Goal: Task Accomplishment & Management: Use online tool/utility

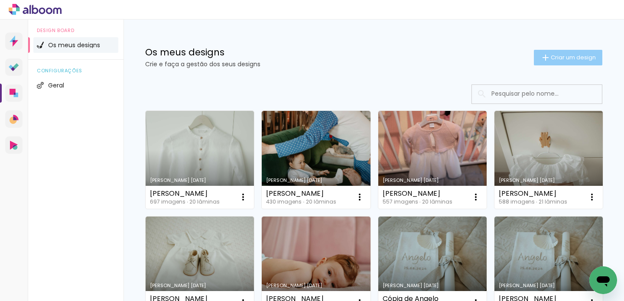
click at [557, 55] on span "Criar um design" at bounding box center [573, 58] width 45 height 6
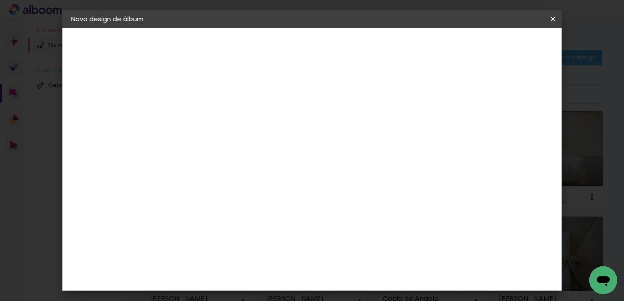
click at [213, 119] on input at bounding box center [213, 116] width 0 height 13
type input "[PERSON_NAME]"
type paper-input "[PERSON_NAME]"
click at [301, 39] on paper-button "Avançar" at bounding box center [280, 46] width 42 height 15
click at [0, 0] on slot "Tamanho Livre" at bounding box center [0, 0] width 0 height 0
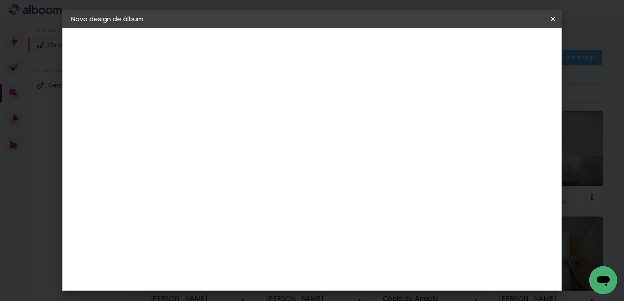
click at [0, 0] on slot "Tamanho Livre" at bounding box center [0, 0] width 0 height 0
click at [0, 0] on slot "Avançar" at bounding box center [0, 0] width 0 height 0
drag, startPoint x: 364, startPoint y: 247, endPoint x: 348, endPoint y: 245, distance: 16.2
click at [348, 245] on paper-input-container "60 cm" at bounding box center [365, 248] width 39 height 22
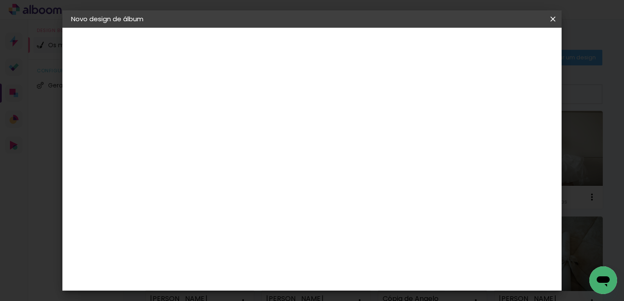
scroll to position [203, 0]
type input "59"
type paper-input "59"
click at [499, 45] on span "Iniciar design" at bounding box center [478, 46] width 39 height 6
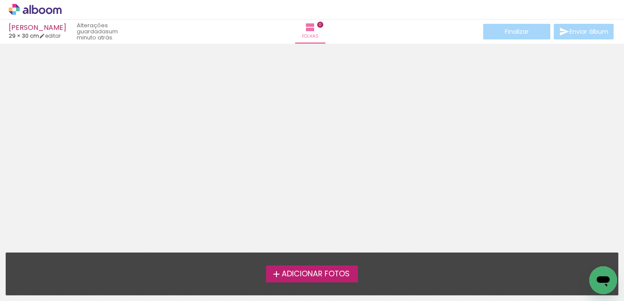
click at [317, 272] on span "Adicionar Fotos" at bounding box center [316, 274] width 68 height 8
click at [0, 0] on input "file" at bounding box center [0, 0] width 0 height 0
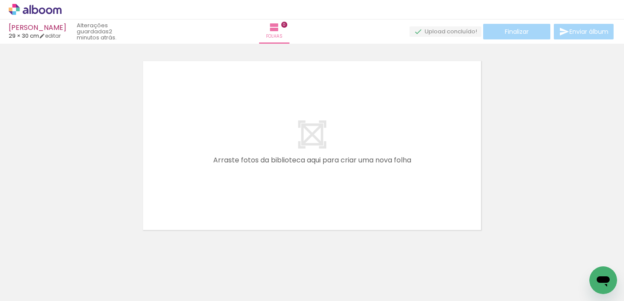
scroll to position [11, 0]
click at [28, 288] on span "Adicionar Fotos" at bounding box center [31, 290] width 26 height 10
click at [0, 0] on input "file" at bounding box center [0, 0] width 0 height 0
click at [13, 294] on iron-icon at bounding box center [12, 289] width 10 height 10
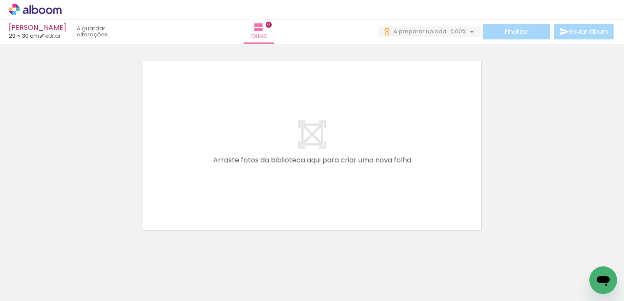
click at [0, 0] on input "file" at bounding box center [0, 0] width 0 height 0
click at [41, 292] on span "Adicionar Fotos" at bounding box center [31, 297] width 26 height 10
click at [0, 0] on input "file" at bounding box center [0, 0] width 0 height 0
click at [0, 296] on div "Biblioteca 396 fotos Todas as fotos Não utilizadas Adicionar Fotos" at bounding box center [0, 274] width 0 height 54
click at [20, 288] on span "Adicionar Fotos" at bounding box center [31, 290] width 26 height 10
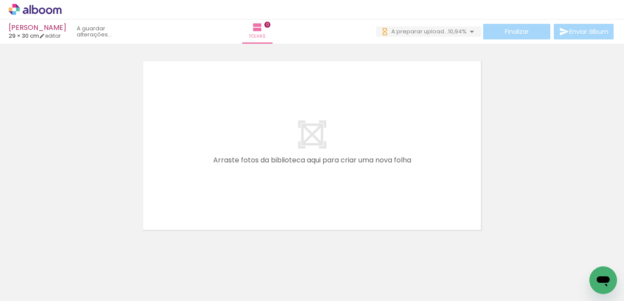
click at [0, 0] on input "file" at bounding box center [0, 0] width 0 height 0
click at [29, 288] on span "Adicionar Fotos" at bounding box center [31, 290] width 26 height 10
click at [0, 0] on input "file" at bounding box center [0, 0] width 0 height 0
click at [24, 295] on paper-button "Adicionar Fotos" at bounding box center [27, 296] width 42 height 14
click at [0, 0] on input "file" at bounding box center [0, 0] width 0 height 0
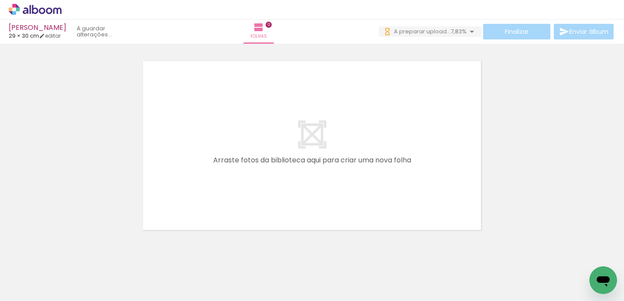
drag, startPoint x: 26, startPoint y: 284, endPoint x: 34, endPoint y: 286, distance: 7.6
click at [27, 285] on span "Adicionar Fotos" at bounding box center [31, 290] width 26 height 10
click at [0, 0] on input "file" at bounding box center [0, 0] width 0 height 0
click at [33, 287] on span "Adicionar Fotos" at bounding box center [31, 290] width 26 height 10
click at [0, 0] on input "file" at bounding box center [0, 0] width 0 height 0
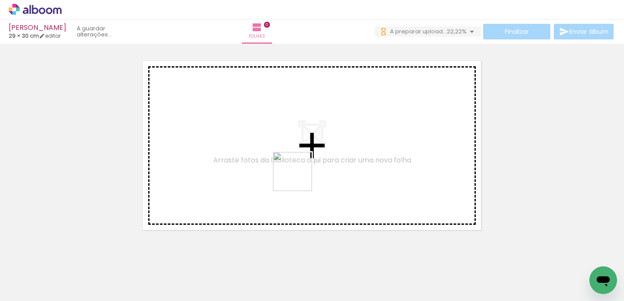
drag, startPoint x: 325, startPoint y: 282, endPoint x: 298, endPoint y: 174, distance: 111.3
click at [298, 174] on quentale-workspace at bounding box center [312, 150] width 624 height 301
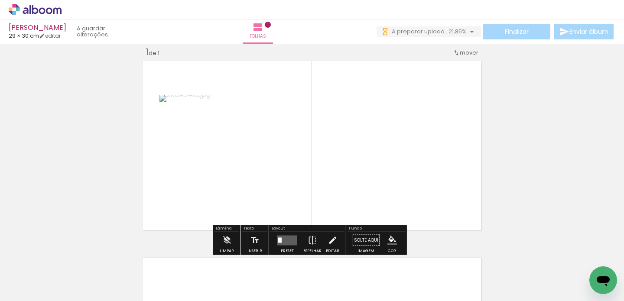
drag, startPoint x: 428, startPoint y: 279, endPoint x: 382, endPoint y: 226, distance: 70.3
click at [386, 194] on quentale-workspace at bounding box center [312, 150] width 624 height 301
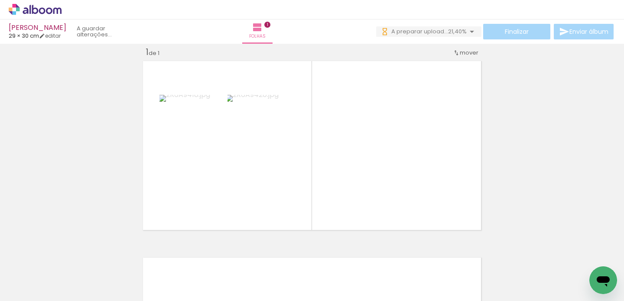
drag, startPoint x: 390, startPoint y: 207, endPoint x: 338, endPoint y: 217, distance: 52.5
click at [393, 192] on quentale-workspace at bounding box center [312, 150] width 624 height 301
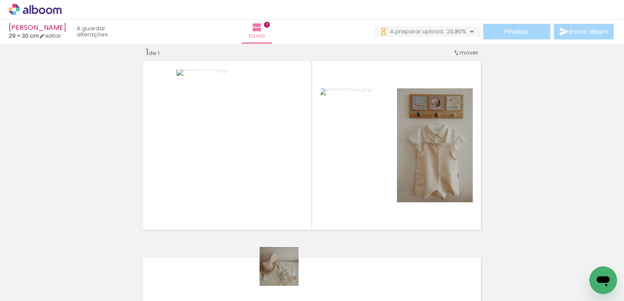
drag, startPoint x: 285, startPoint y: 278, endPoint x: 285, endPoint y: 273, distance: 5.2
click at [285, 273] on div at bounding box center [283, 271] width 43 height 33
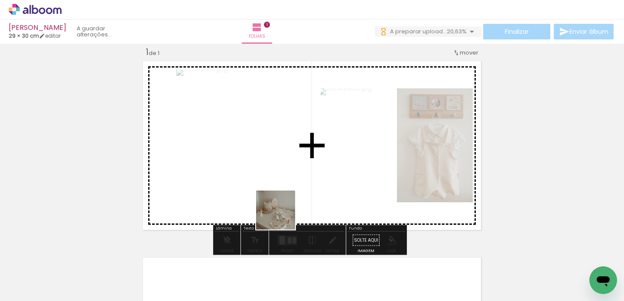
drag, startPoint x: 268, startPoint y: 236, endPoint x: 284, endPoint y: 214, distance: 27.2
click at [284, 214] on quentale-workspace at bounding box center [312, 150] width 624 height 301
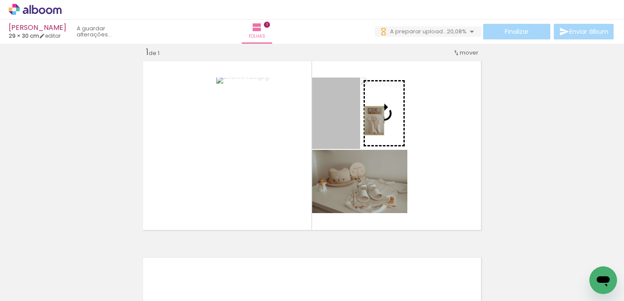
drag, startPoint x: 327, startPoint y: 121, endPoint x: 371, endPoint y: 120, distance: 43.3
click at [0, 0] on slot at bounding box center [0, 0] width 0 height 0
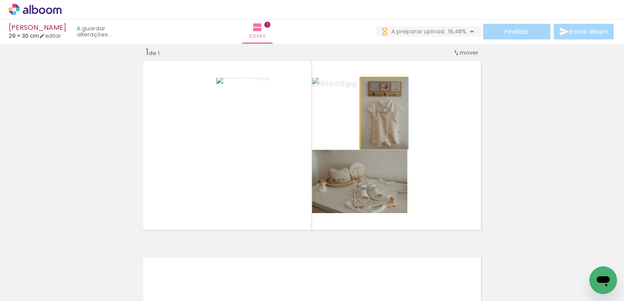
drag, startPoint x: 380, startPoint y: 126, endPoint x: 265, endPoint y: 157, distance: 119.3
click at [0, 0] on slot at bounding box center [0, 0] width 0 height 0
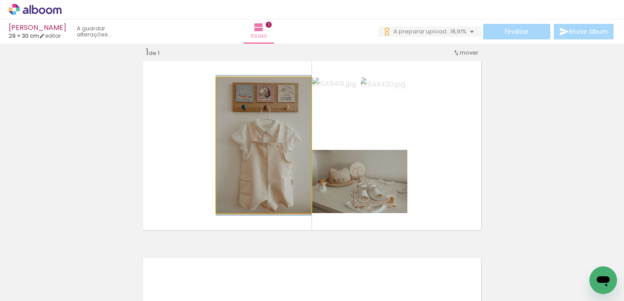
click at [238, 88] on div at bounding box center [237, 87] width 14 height 14
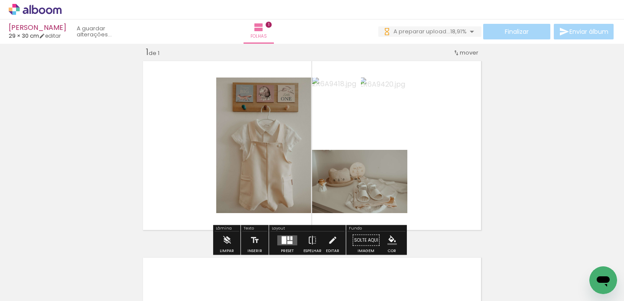
click at [436, 167] on quentale-layouter at bounding box center [312, 145] width 344 height 175
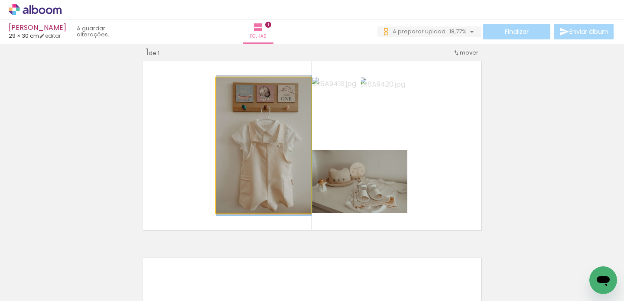
click at [259, 129] on quentale-photo at bounding box center [263, 146] width 95 height 136
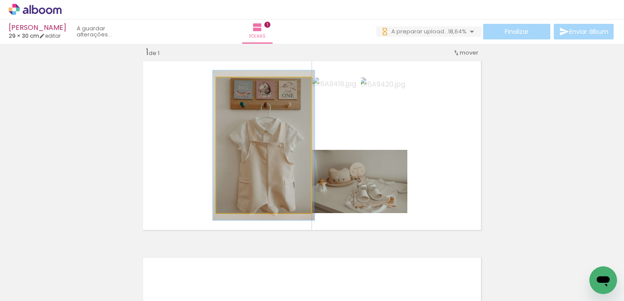
click at [238, 87] on div at bounding box center [239, 87] width 14 height 14
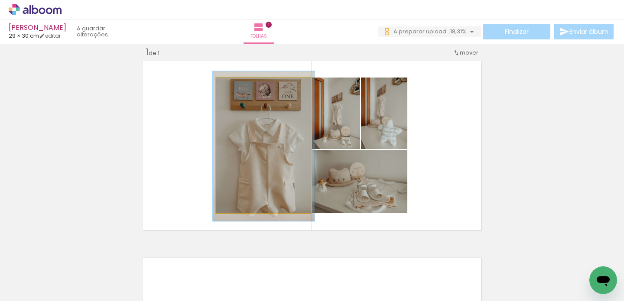
drag, startPoint x: 236, startPoint y: 89, endPoint x: 491, endPoint y: 137, distance: 260.1
type paper-slider "100"
click at [235, 88] on div at bounding box center [239, 87] width 8 height 8
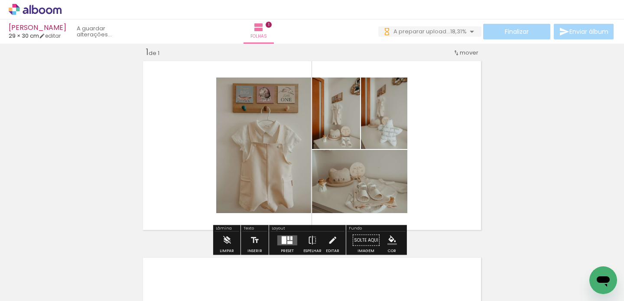
click at [461, 136] on quentale-layouter at bounding box center [312, 145] width 344 height 175
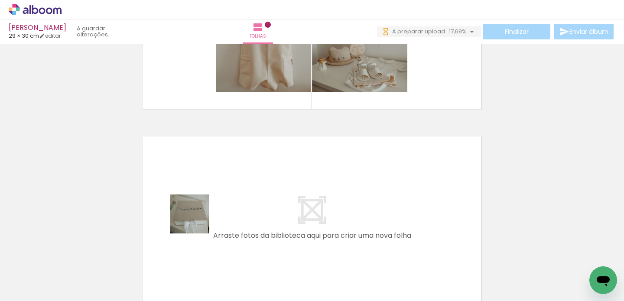
click at [196, 220] on quentale-workspace at bounding box center [312, 150] width 624 height 301
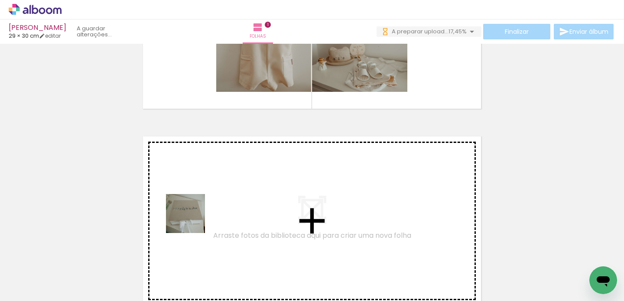
drag, startPoint x: 89, startPoint y: 275, endPoint x: 243, endPoint y: 265, distance: 154.1
click at [195, 217] on quentale-workspace at bounding box center [312, 150] width 624 height 301
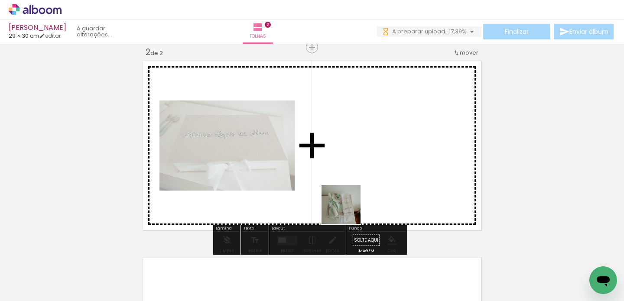
drag, startPoint x: 266, startPoint y: 269, endPoint x: 359, endPoint y: 203, distance: 114.6
click at [358, 203] on quentale-workspace at bounding box center [312, 150] width 624 height 301
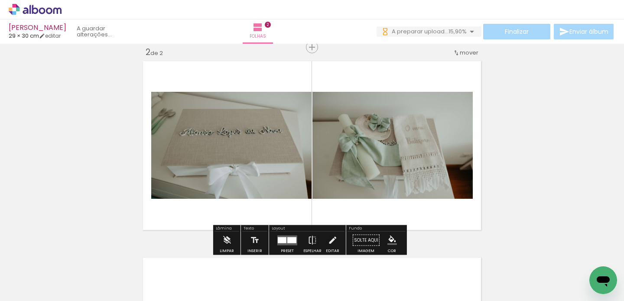
click at [464, 51] on span "mover" at bounding box center [469, 53] width 19 height 8
click at [445, 55] on span "1" at bounding box center [444, 51] width 2 height 14
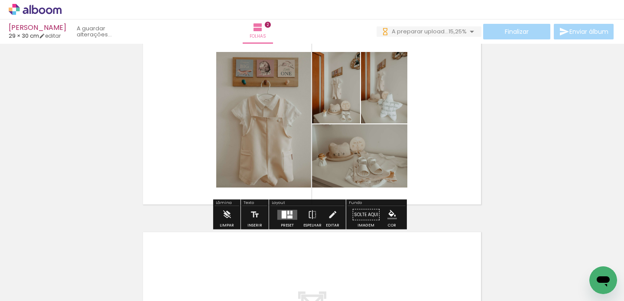
click at [287, 217] on div at bounding box center [289, 216] width 5 height 3
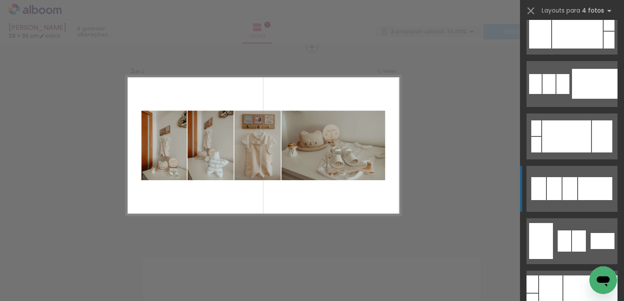
click at [564, 190] on div at bounding box center [569, 188] width 15 height 23
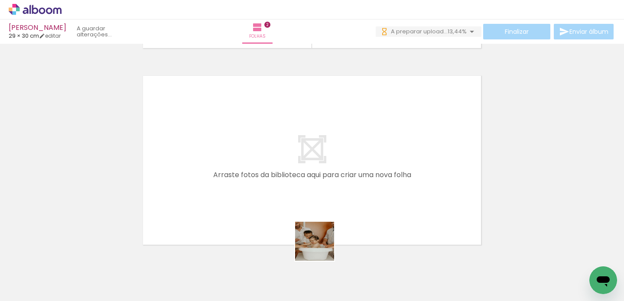
drag, startPoint x: 323, startPoint y: 275, endPoint x: 320, endPoint y: 204, distance: 71.5
click at [320, 204] on quentale-workspace at bounding box center [312, 150] width 624 height 301
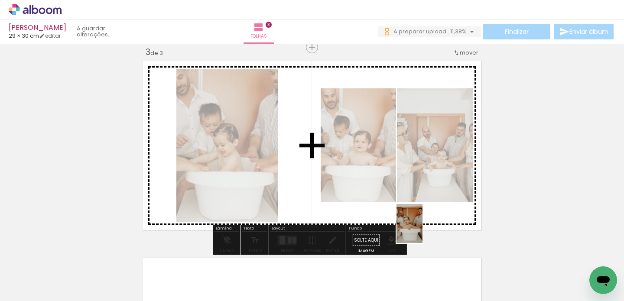
drag, startPoint x: 460, startPoint y: 284, endPoint x: 422, endPoint y: 230, distance: 65.8
click at [422, 230] on quentale-workspace at bounding box center [312, 150] width 624 height 301
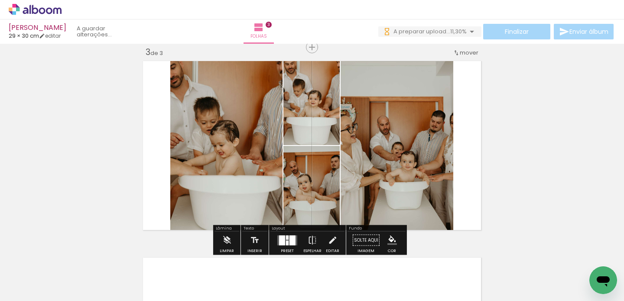
click at [291, 243] on div at bounding box center [292, 240] width 6 height 10
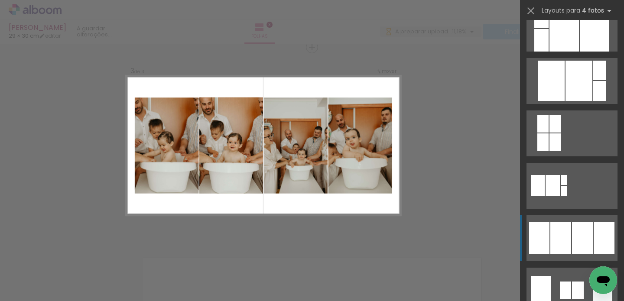
scroll to position [455, 0]
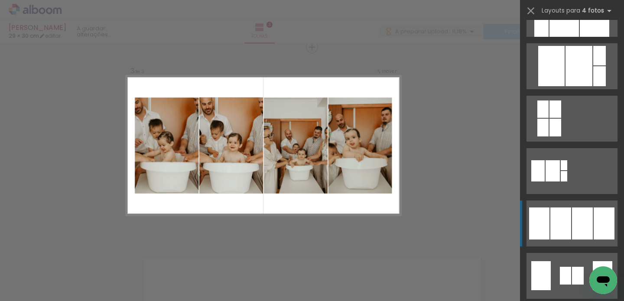
click at [554, 211] on div at bounding box center [560, 223] width 21 height 32
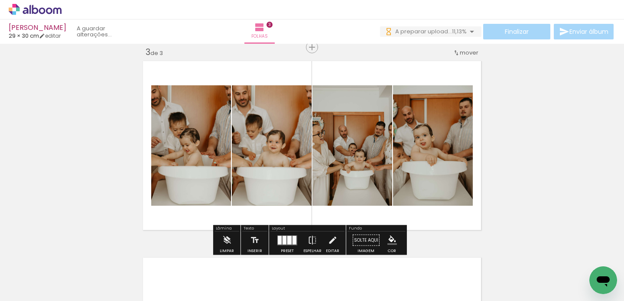
scroll to position [0, 0]
click at [292, 237] on div at bounding box center [294, 240] width 4 height 9
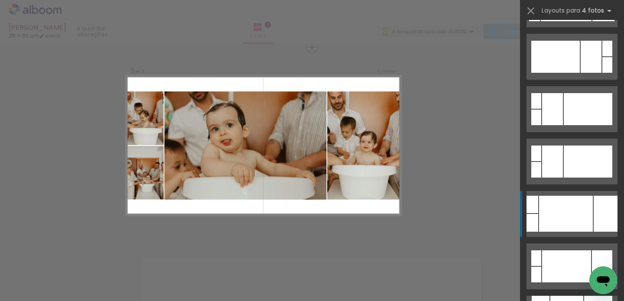
click at [557, 201] on div at bounding box center [566, 214] width 54 height 36
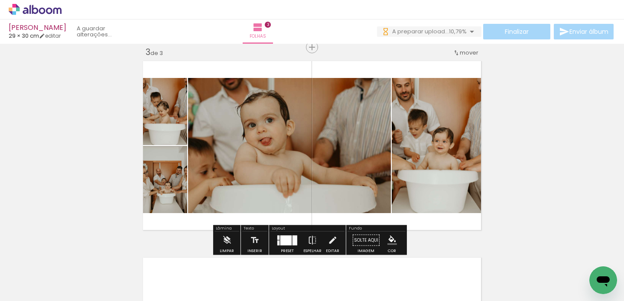
click at [0, 0] on slot at bounding box center [0, 0] width 0 height 0
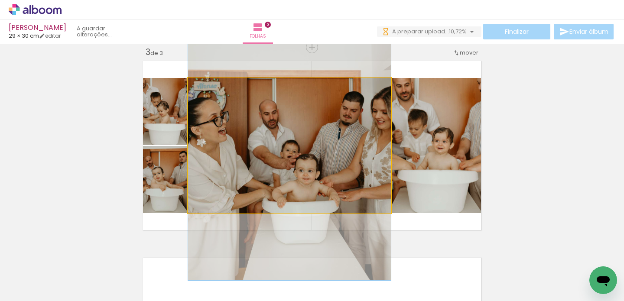
click at [298, 161] on quentale-photo at bounding box center [289, 145] width 203 height 135
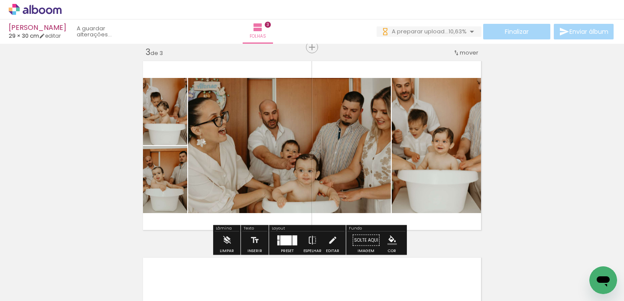
click at [288, 243] on div at bounding box center [285, 240] width 11 height 10
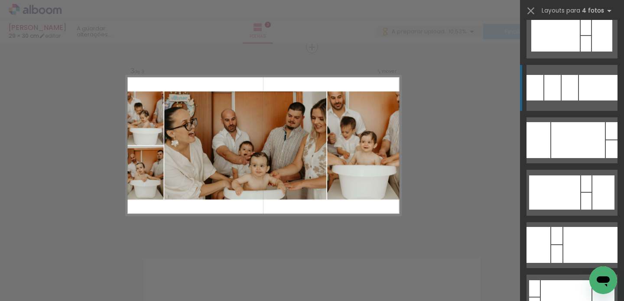
click at [571, 99] on div at bounding box center [569, 88] width 16 height 26
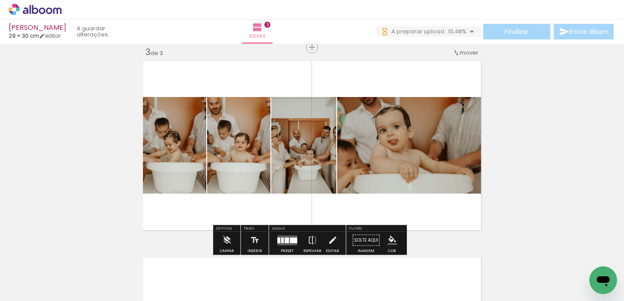
drag, startPoint x: 357, startPoint y: 159, endPoint x: 384, endPoint y: 155, distance: 26.7
click at [0, 0] on slot at bounding box center [0, 0] width 0 height 0
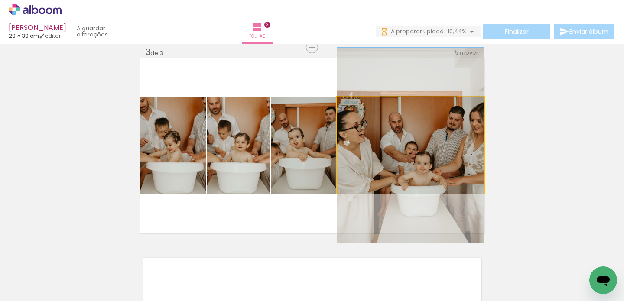
click at [437, 156] on quentale-photo at bounding box center [410, 145] width 147 height 97
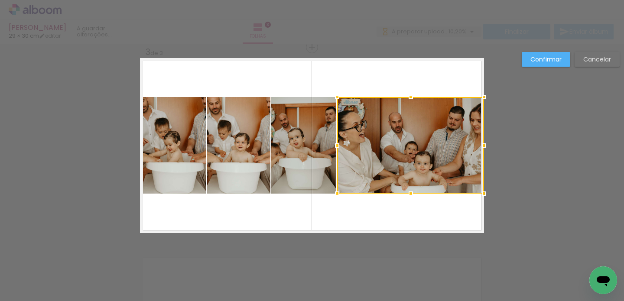
click at [335, 146] on div at bounding box center [336, 145] width 17 height 17
click at [0, 0] on slot "Confirmar" at bounding box center [0, 0] width 0 height 0
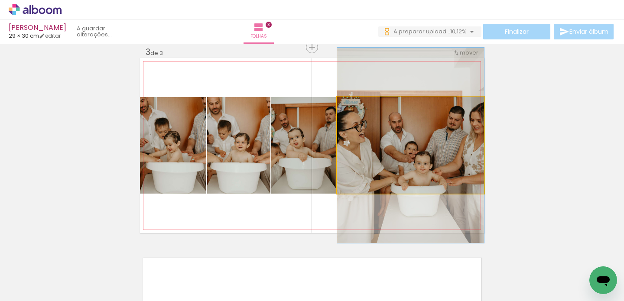
click at [406, 138] on quentale-photo at bounding box center [410, 145] width 147 height 97
drag, startPoint x: 407, startPoint y: 143, endPoint x: 400, endPoint y: 143, distance: 6.9
drag, startPoint x: 392, startPoint y: 169, endPoint x: 550, endPoint y: 152, distance: 159.0
click at [548, 151] on div "Inserir folha 1 de 3 Inserir folha 2 de 3 Inserir folha 3 de 3" at bounding box center [312, 36] width 624 height 787
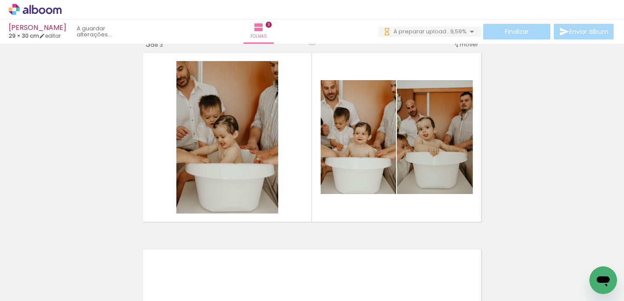
click at [318, 279] on div at bounding box center [311, 271] width 32 height 43
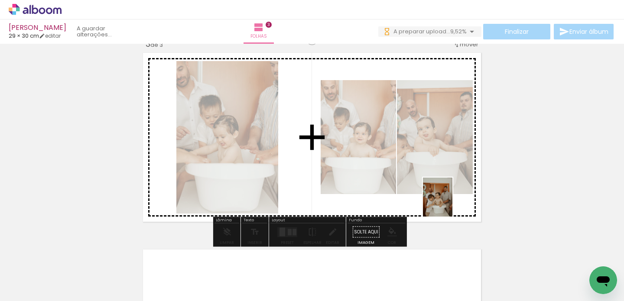
drag, startPoint x: 402, startPoint y: 271, endPoint x: 447, endPoint y: 205, distance: 80.1
click at [449, 204] on quentale-workspace at bounding box center [312, 150] width 624 height 301
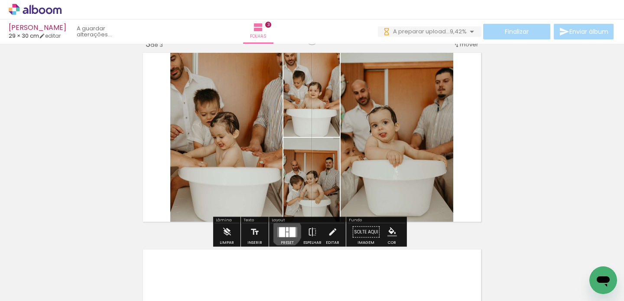
click at [283, 231] on quentale-layouter at bounding box center [287, 232] width 20 height 10
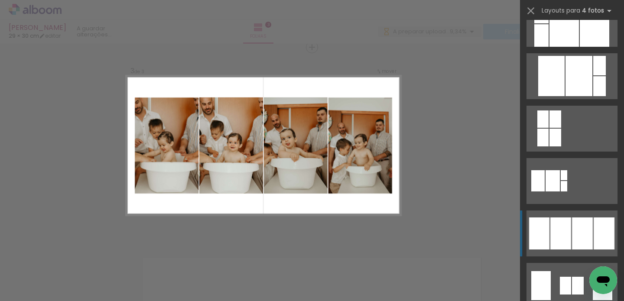
click at [566, 223] on div at bounding box center [560, 233] width 21 height 32
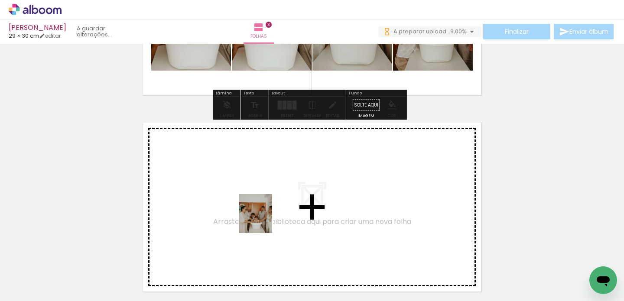
drag, startPoint x: 227, startPoint y: 280, endPoint x: 267, endPoint y: 217, distance: 73.8
click at [267, 217] on quentale-workspace at bounding box center [312, 150] width 624 height 301
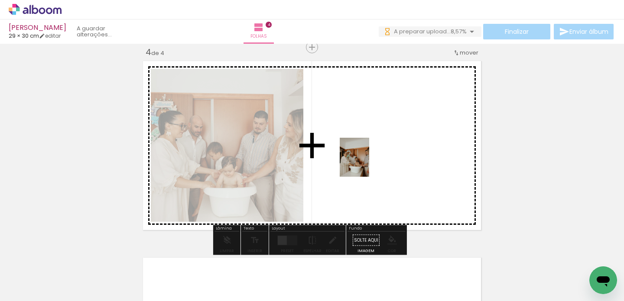
drag, startPoint x: 327, startPoint y: 281, endPoint x: 366, endPoint y: 163, distance: 124.2
click at [366, 163] on quentale-workspace at bounding box center [312, 150] width 624 height 301
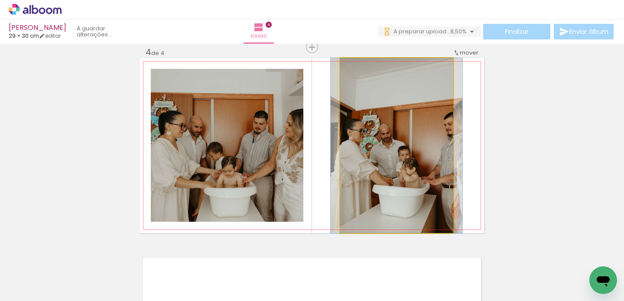
click at [353, 152] on quentale-photo at bounding box center [396, 145] width 113 height 175
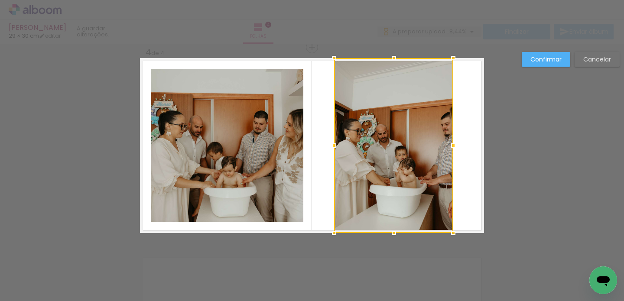
drag, startPoint x: 337, startPoint y: 146, endPoint x: 331, endPoint y: 173, distance: 27.1
click at [334, 173] on div at bounding box center [393, 145] width 119 height 175
click at [554, 64] on paper-button "Confirmar" at bounding box center [546, 59] width 49 height 15
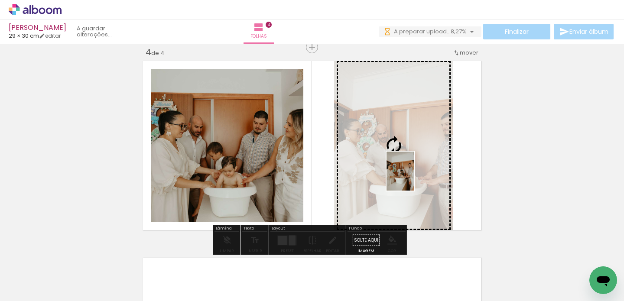
drag, startPoint x: 230, startPoint y: 281, endPoint x: 412, endPoint y: 178, distance: 209.9
click at [412, 178] on quentale-workspace at bounding box center [312, 150] width 624 height 301
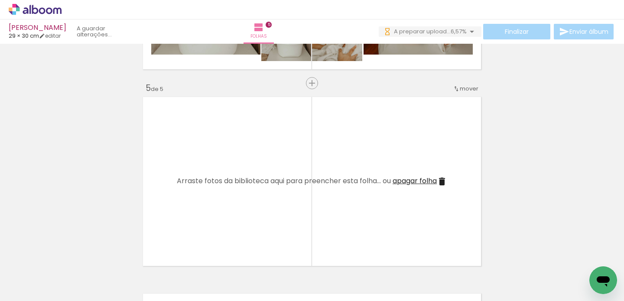
scroll to position [768, 0]
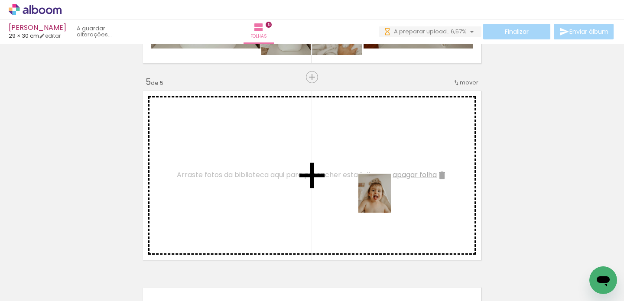
drag, startPoint x: 463, startPoint y: 278, endPoint x: 384, endPoint y: 200, distance: 111.2
click at [384, 200] on quentale-workspace at bounding box center [312, 150] width 624 height 301
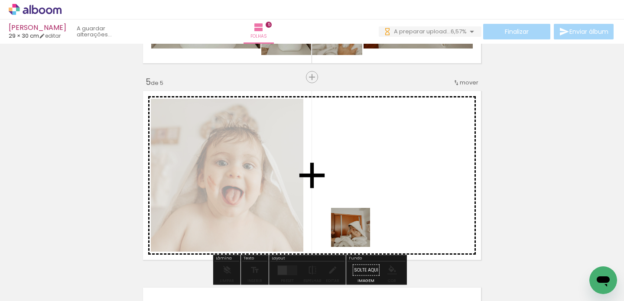
drag, startPoint x: 324, startPoint y: 280, endPoint x: 379, endPoint y: 206, distance: 92.8
click at [379, 206] on quentale-workspace at bounding box center [312, 150] width 624 height 301
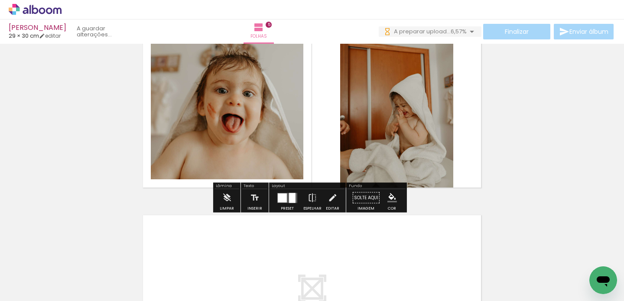
scroll to position [839, 0]
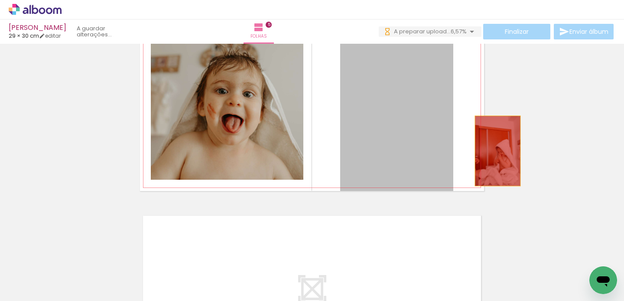
drag, startPoint x: 392, startPoint y: 149, endPoint x: 568, endPoint y: 150, distance: 175.4
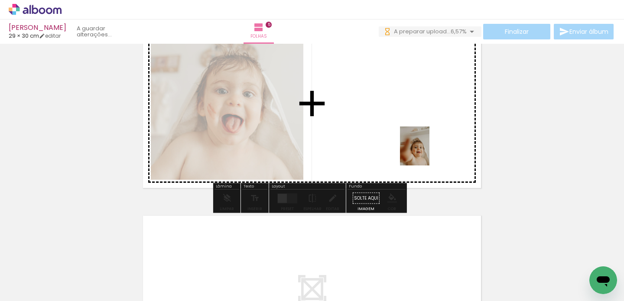
drag, startPoint x: 526, startPoint y: 271, endPoint x: 426, endPoint y: 152, distance: 155.5
click at [426, 152] on quentale-workspace at bounding box center [312, 150] width 624 height 301
